Goal: Transaction & Acquisition: Download file/media

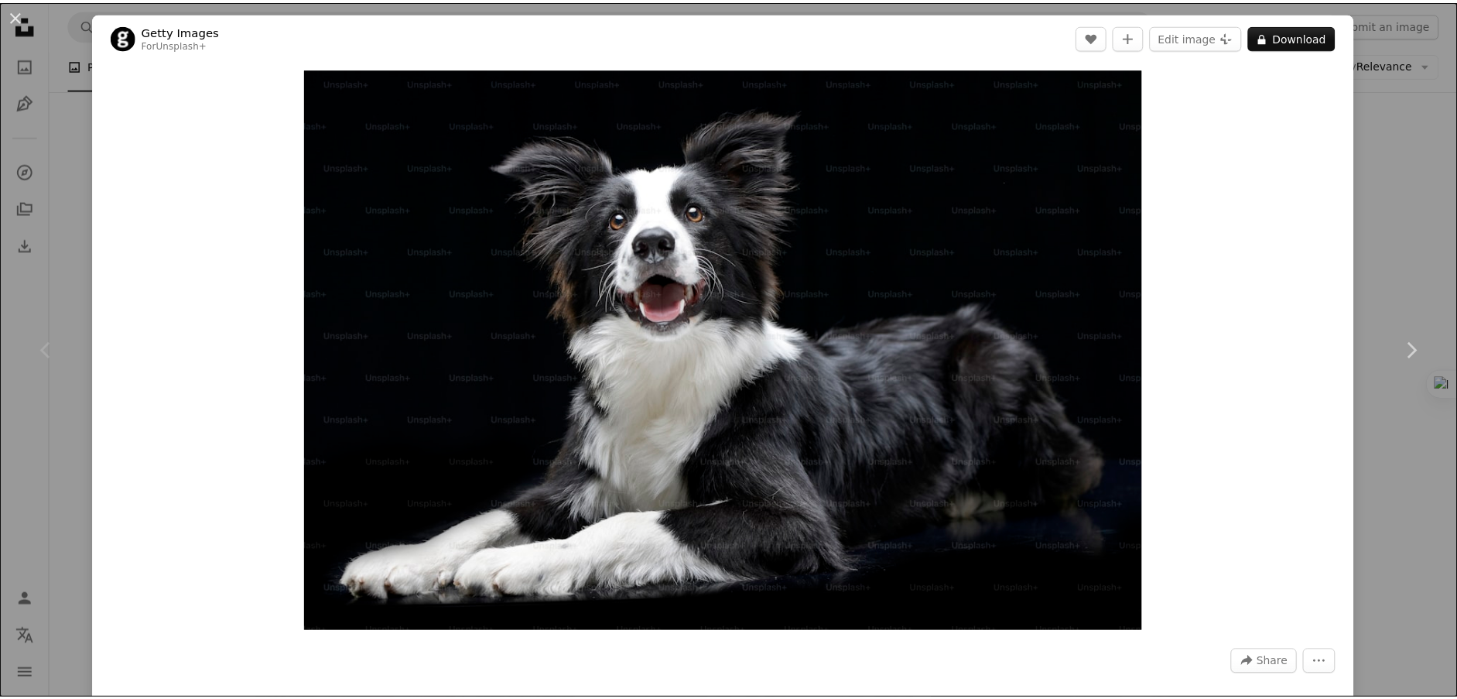
scroll to position [232, 0]
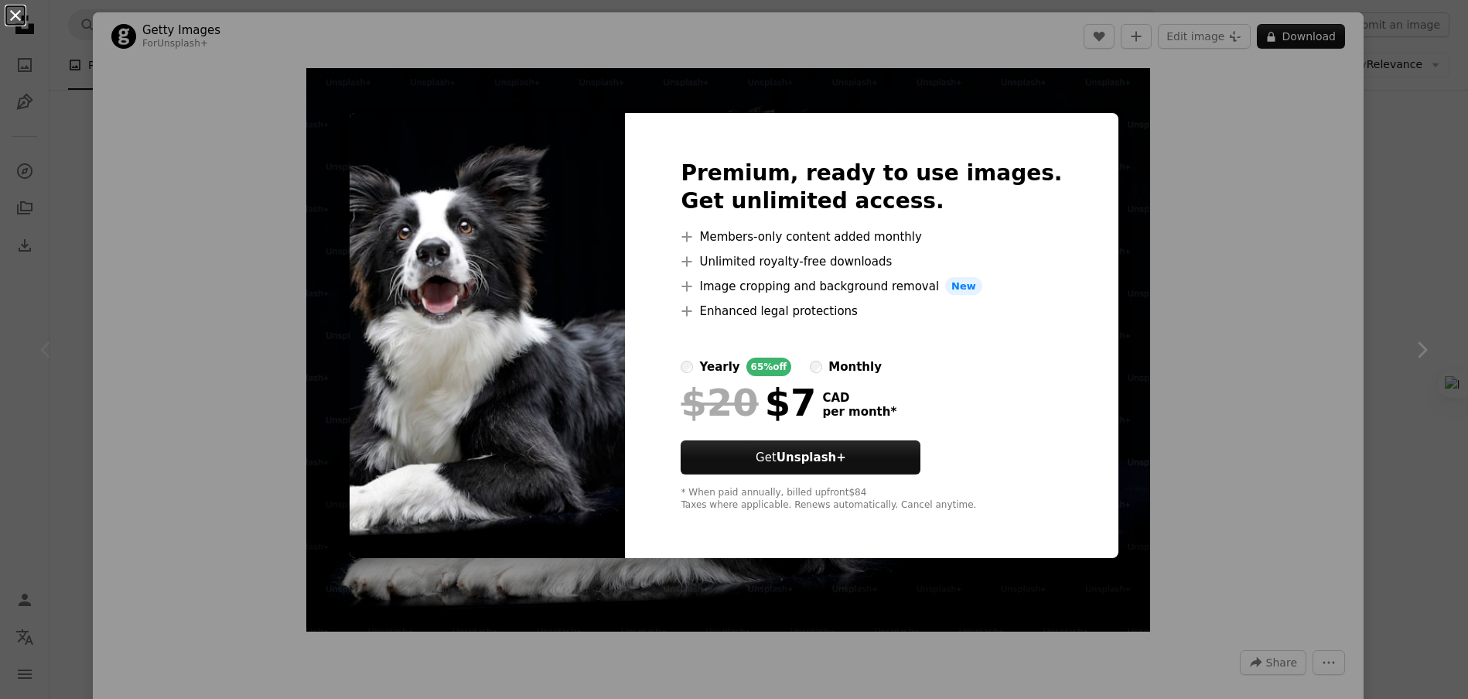
click at [12, 13] on button "An X shape" at bounding box center [15, 15] width 19 height 19
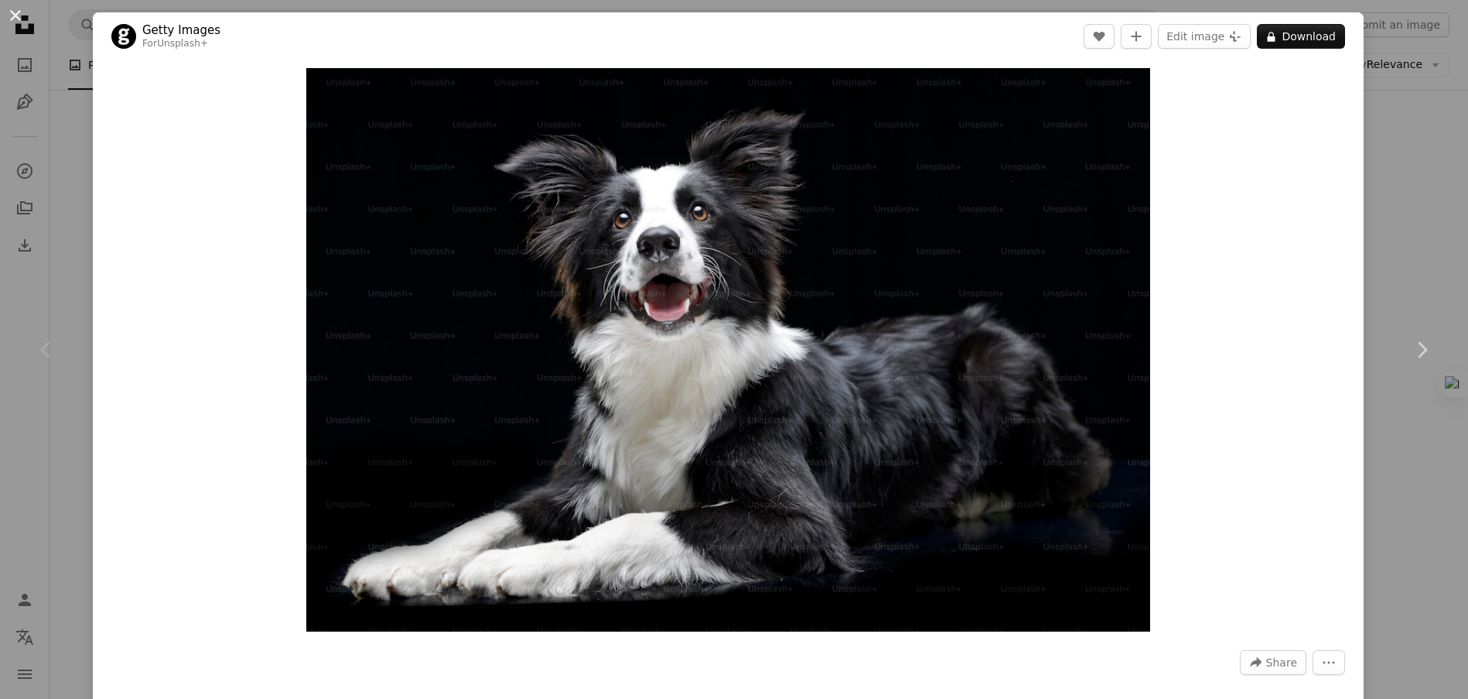
click at [14, 9] on button "An X shape" at bounding box center [15, 15] width 19 height 19
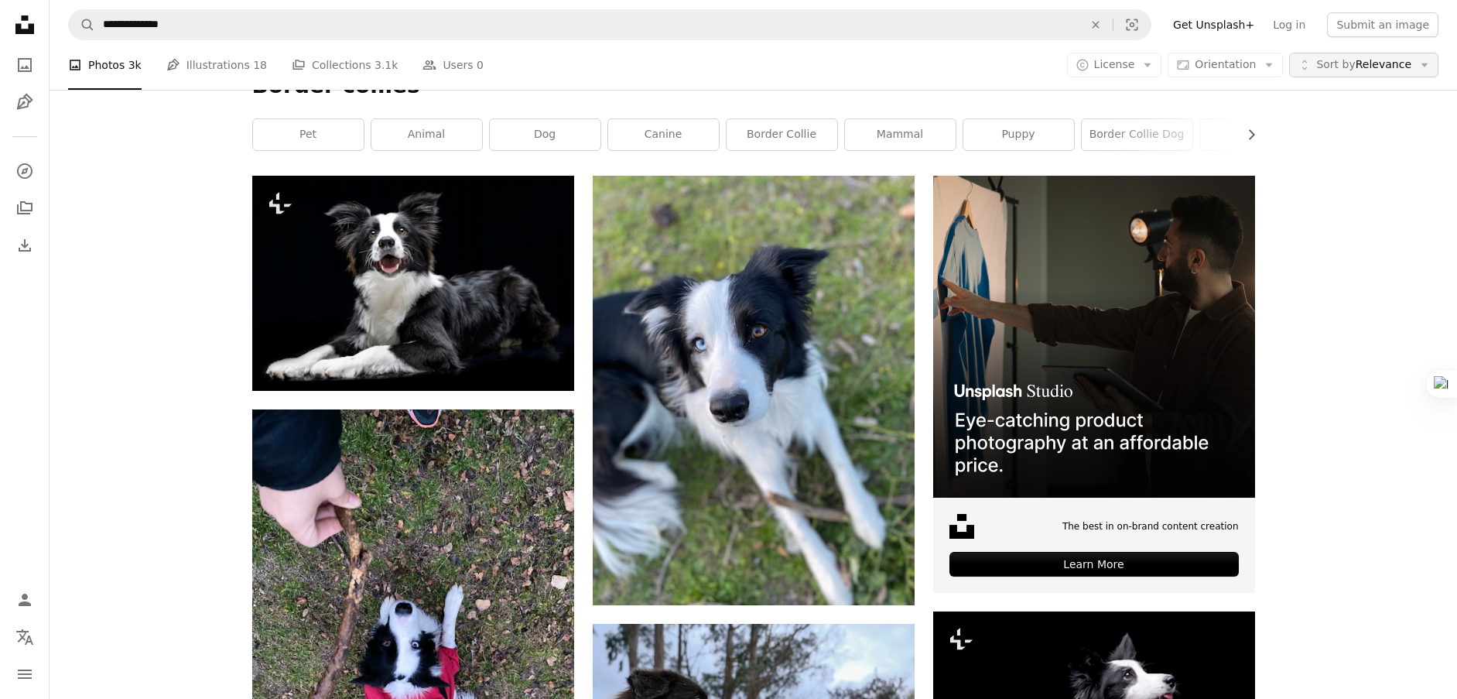
click at [1400, 63] on span "Sort by Relevance" at bounding box center [1363, 64] width 95 height 15
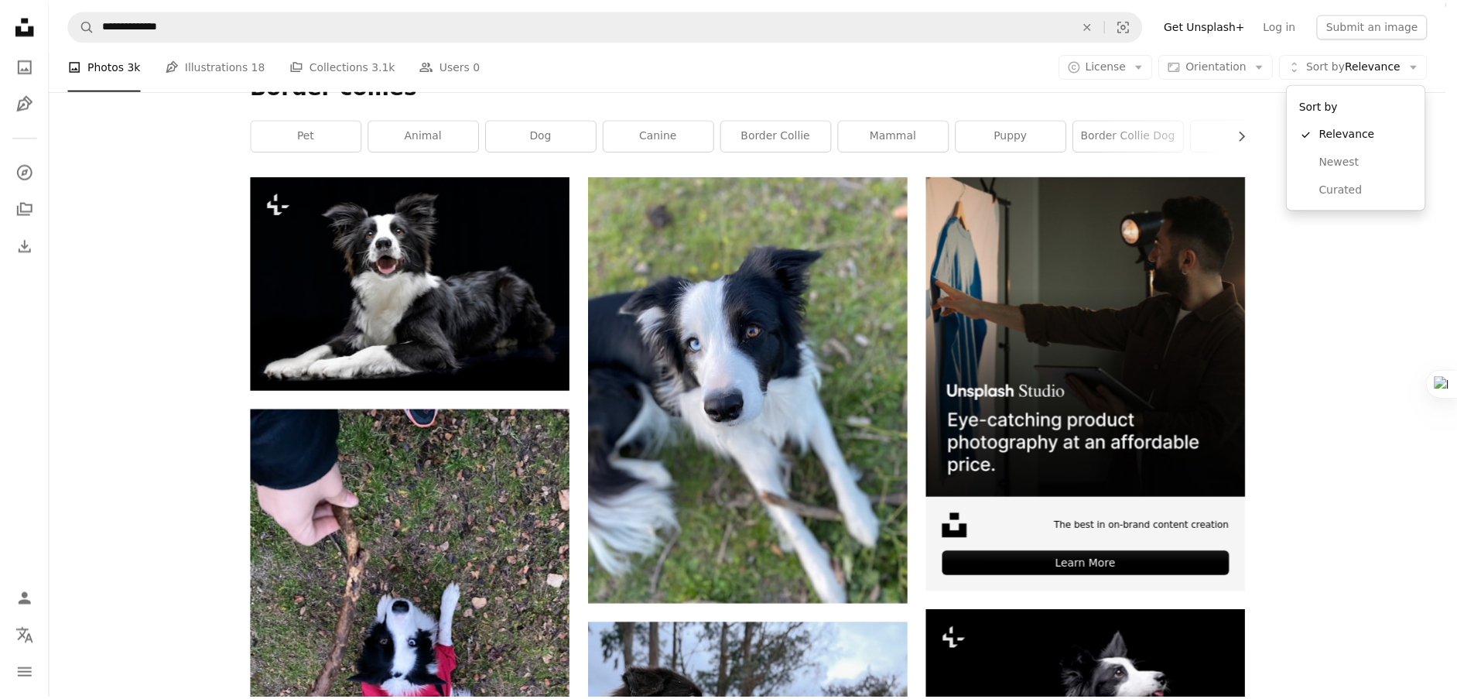
scroll to position [232, 0]
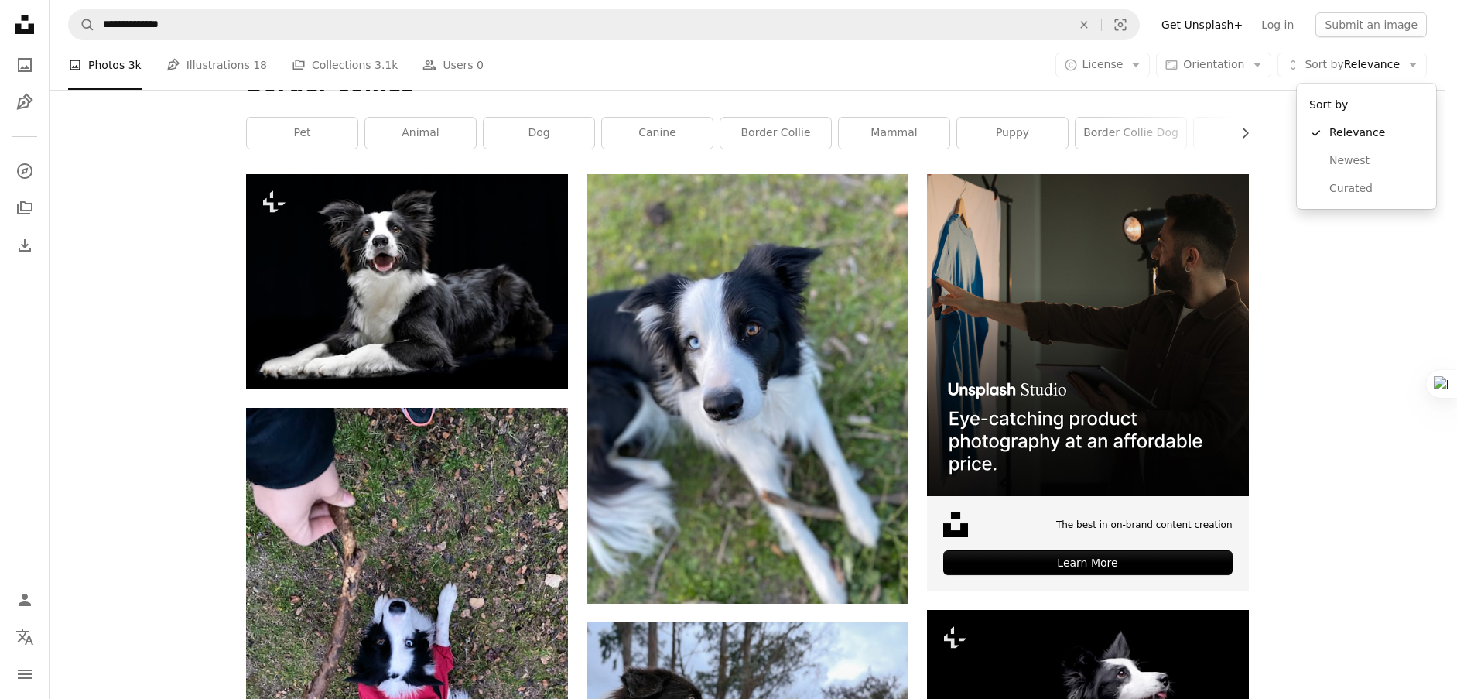
click at [1319, 304] on body "**********" at bounding box center [722, 349] width 1445 height 699
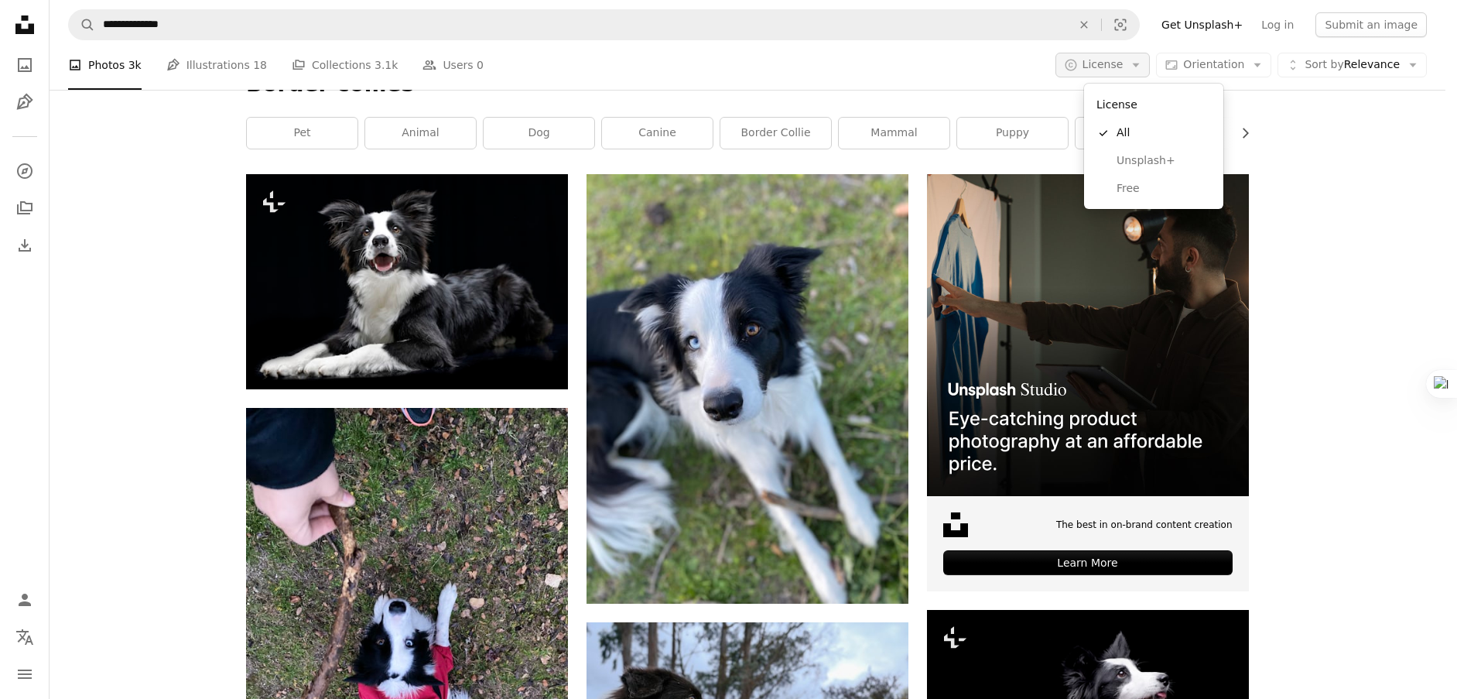
click at [1078, 63] on icon "A copyright icon ©" at bounding box center [1071, 65] width 14 height 14
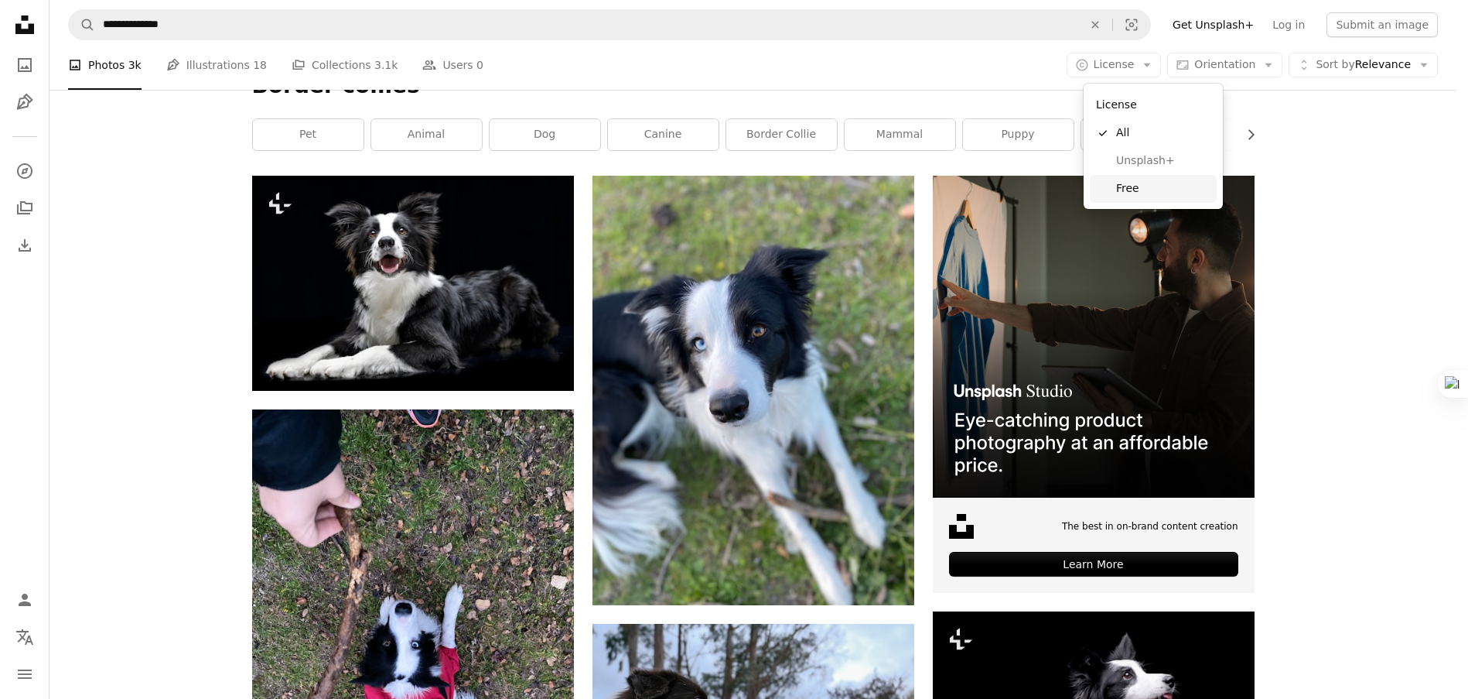
click at [1113, 180] on link "Free" at bounding box center [1153, 189] width 127 height 28
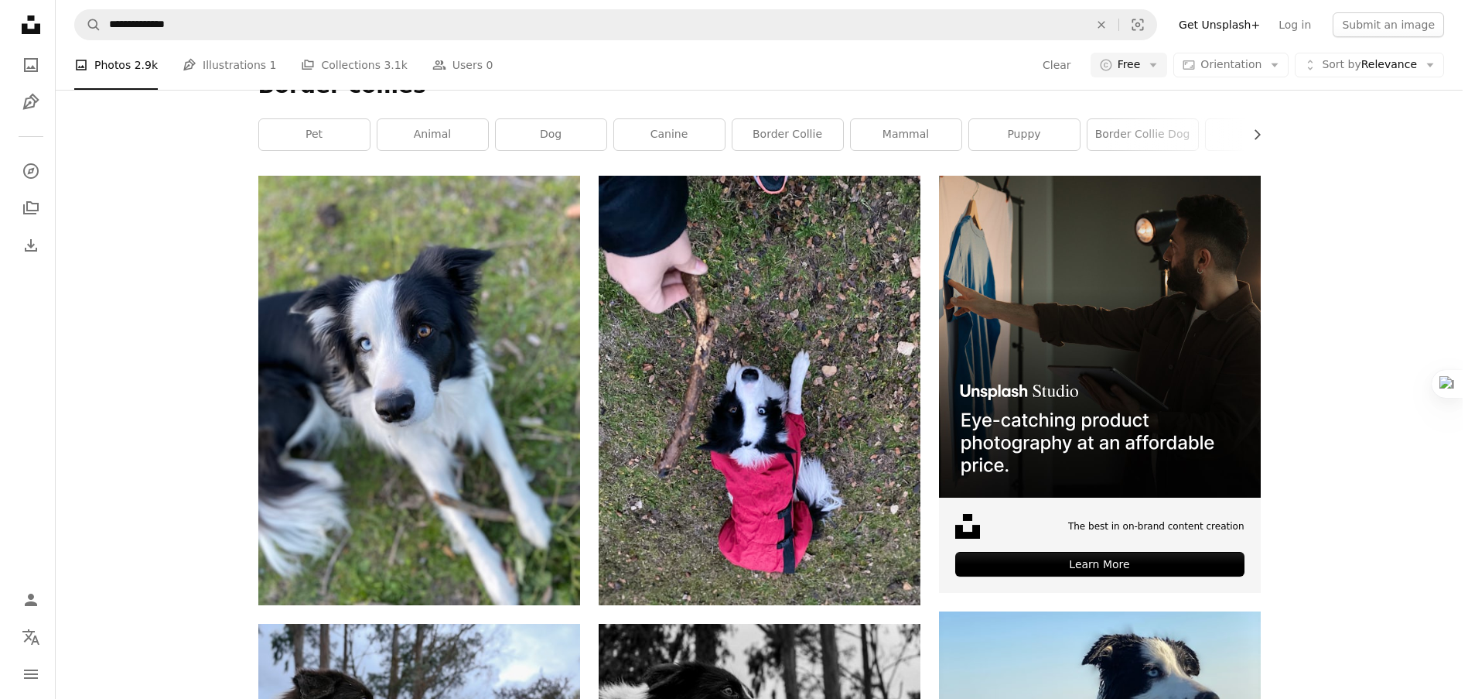
scroll to position [473, 0]
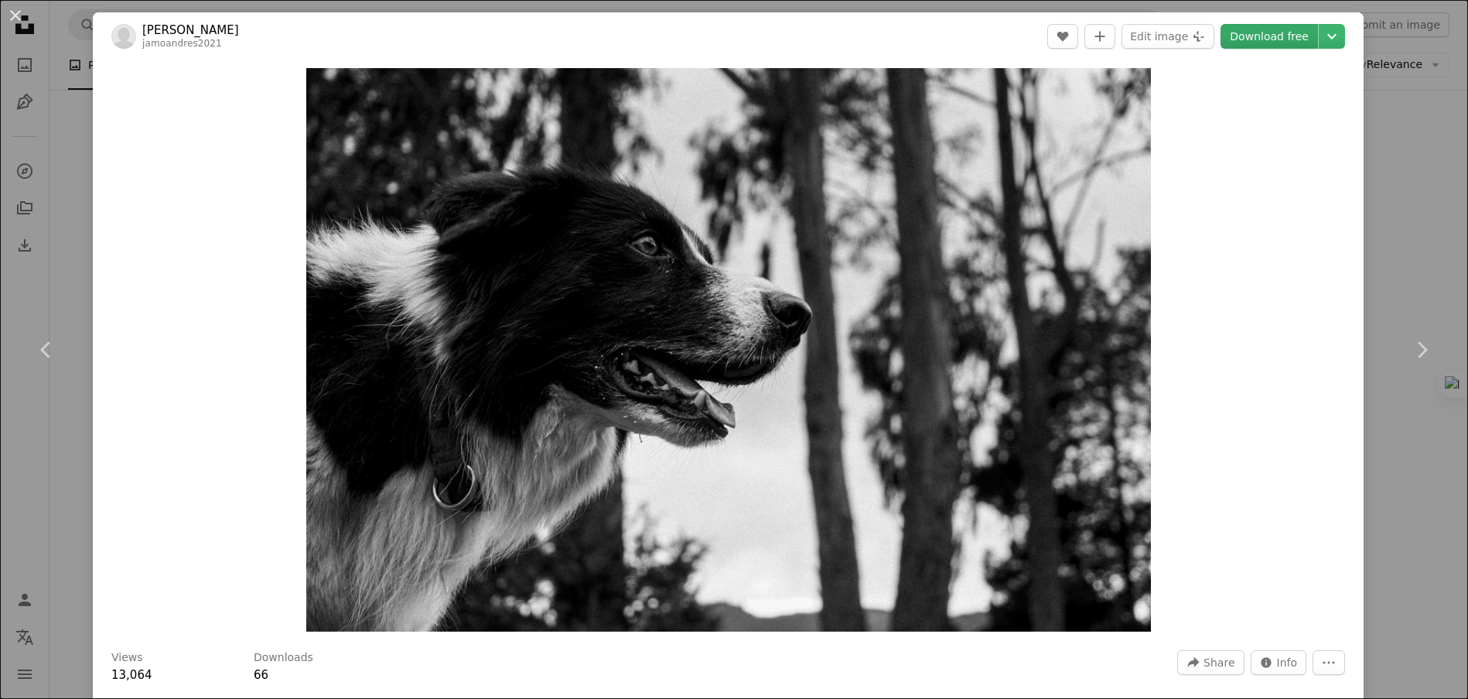
click at [1268, 29] on link "Download free" at bounding box center [1269, 36] width 97 height 25
